Goal: Navigation & Orientation: Find specific page/section

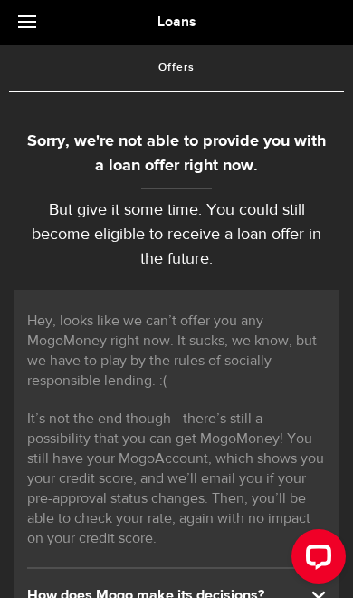
click at [40, 20] on link at bounding box center [31, 22] width 63 height 45
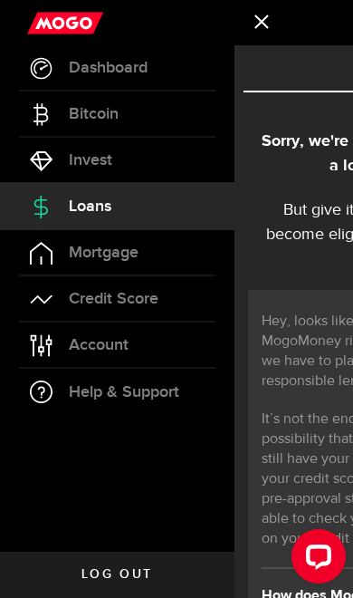
click at [141, 60] on span "Dashboard" at bounding box center [108, 68] width 79 height 16
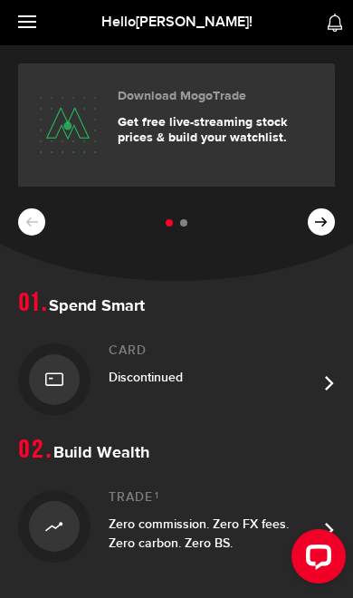
click at [343, 221] on div "Download MogoTrade Get free live-streaming stock prices & build your watchlist.…" at bounding box center [176, 163] width 353 height 236
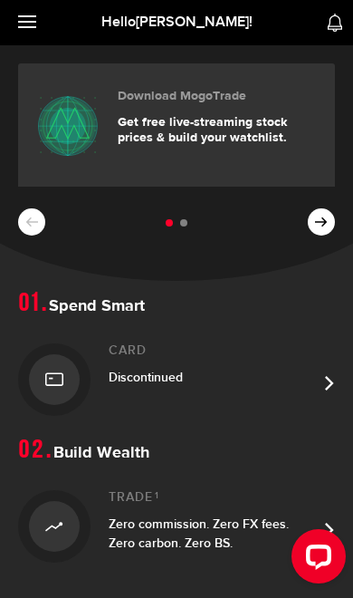
click at [311, 215] on button at bounding box center [321, 221] width 27 height 27
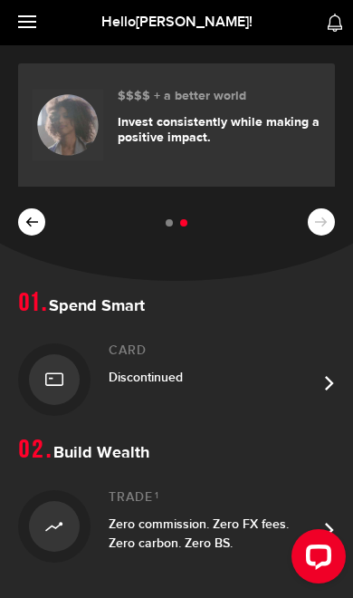
click at [326, 227] on div "Download MogoTrade Get free live-streaming stock prices & build your watchlist.…" at bounding box center [176, 163] width 353 height 236
click at [316, 223] on div "Download MogoTrade Get free live-streaming stock prices & build your watchlist.…" at bounding box center [176, 163] width 353 height 236
click at [38, 20] on link at bounding box center [31, 22] width 63 height 45
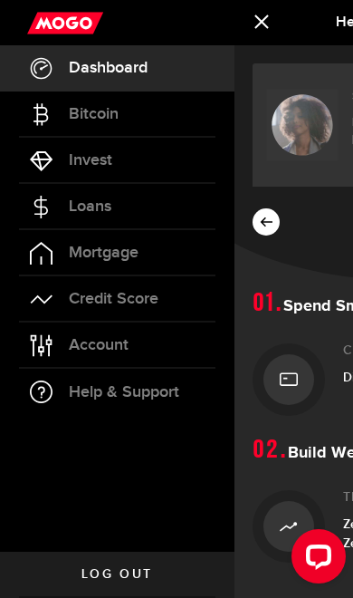
click at [80, 121] on span "Bitcoin" at bounding box center [94, 114] width 50 height 16
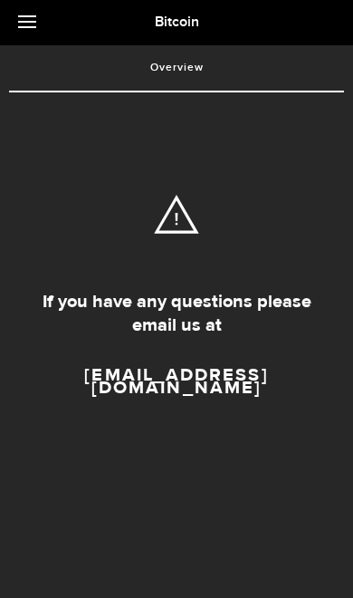
click at [40, 16] on link at bounding box center [31, 22] width 63 height 45
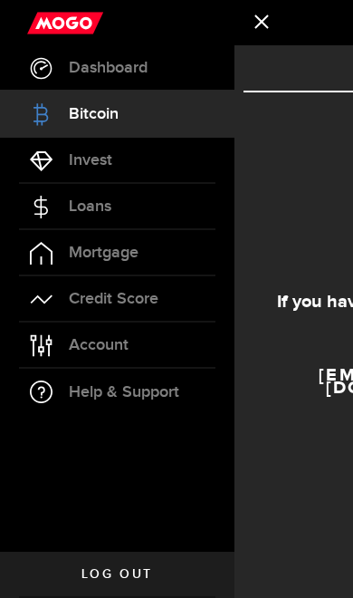
click at [83, 208] on span "Loans" at bounding box center [90, 206] width 43 height 16
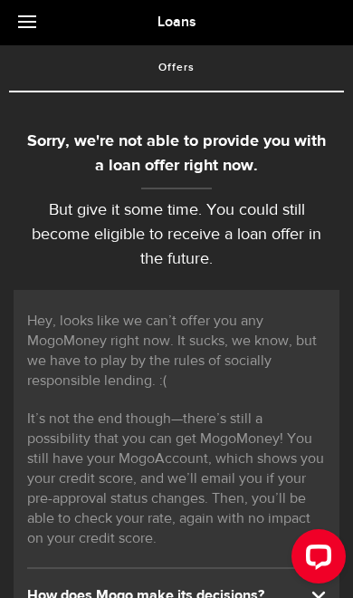
click at [40, 21] on link at bounding box center [31, 22] width 63 height 45
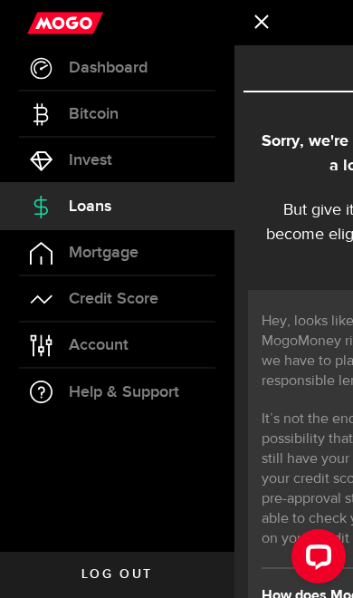
click at [311, 558] on div "Open LiveChat chat widget" at bounding box center [319, 555] width 29 height 29
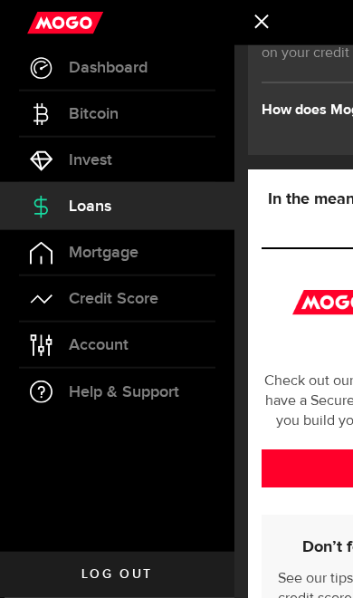
scroll to position [487, 0]
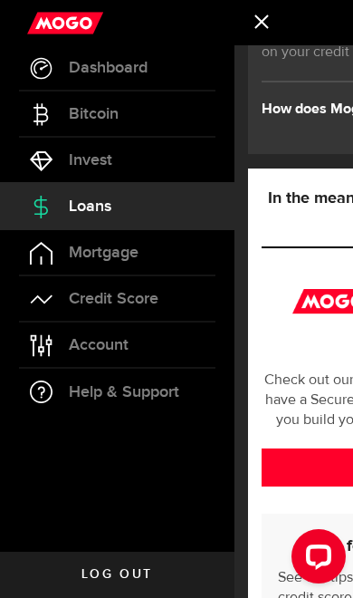
click at [318, 567] on div "Open LiveChat chat widget" at bounding box center [319, 555] width 29 height 29
click at [77, 206] on span "Loans" at bounding box center [90, 206] width 43 height 16
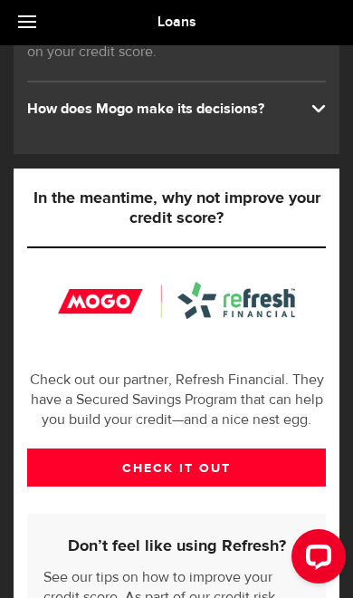
scroll to position [0, 0]
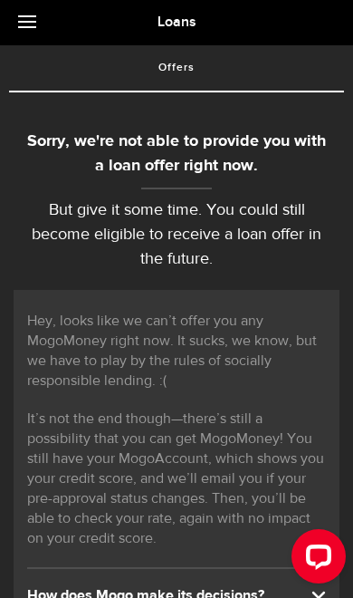
click at [328, 566] on div "Open LiveChat chat widget" at bounding box center [319, 555] width 29 height 29
